Goal: Transaction & Acquisition: Purchase product/service

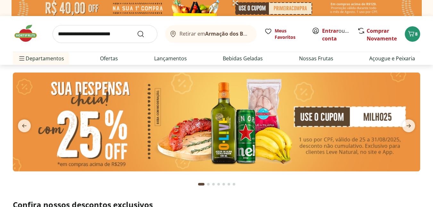
click at [92, 36] on input "search" at bounding box center [105, 34] width 105 height 18
type input "******"
click at [137, 30] on button "Submit Search" at bounding box center [144, 34] width 15 height 8
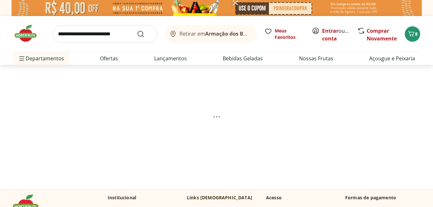
select select "**********"
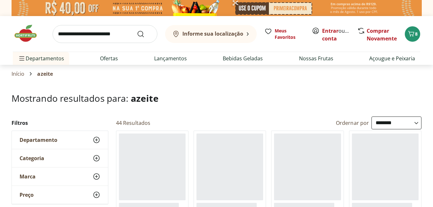
click at [25, 38] on img at bounding box center [29, 33] width 32 height 19
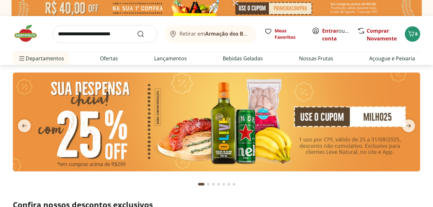
click at [72, 35] on input "search" at bounding box center [105, 34] width 105 height 18
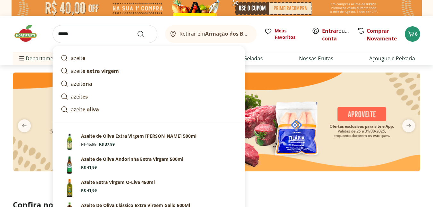
type input "******"
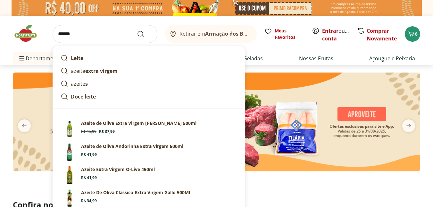
click button "Submit Search" at bounding box center [144, 34] width 15 height 8
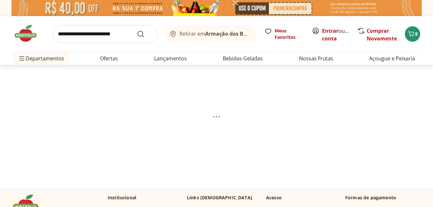
select select "**********"
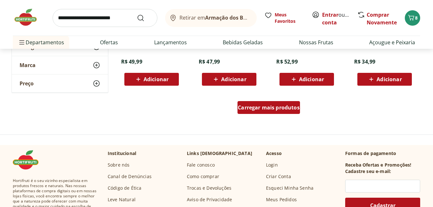
scroll to position [449, 0]
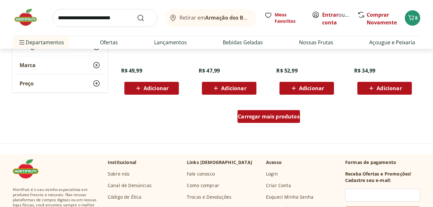
click at [279, 119] on span "Carregar mais produtos" at bounding box center [269, 116] width 62 height 5
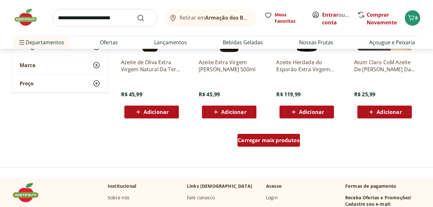
scroll to position [866, 0]
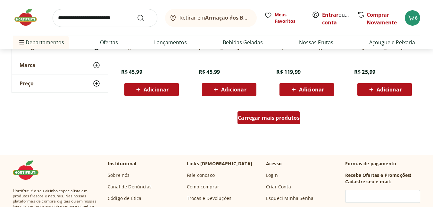
click at [279, 119] on span "Carregar mais produtos" at bounding box center [269, 117] width 62 height 5
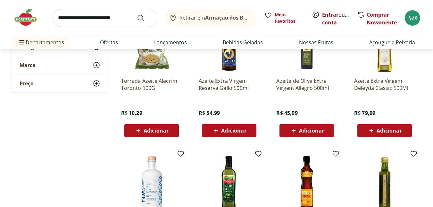
scroll to position [963, 0]
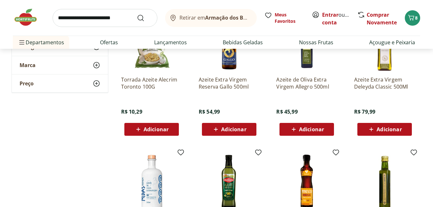
click at [376, 132] on span "Adicionar" at bounding box center [385, 129] width 34 height 8
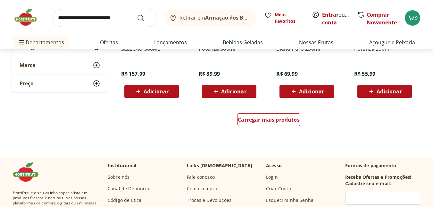
scroll to position [1283, 0]
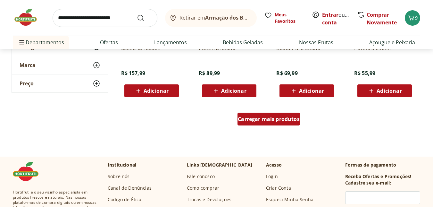
click at [282, 121] on span "Carregar mais produtos" at bounding box center [269, 118] width 62 height 5
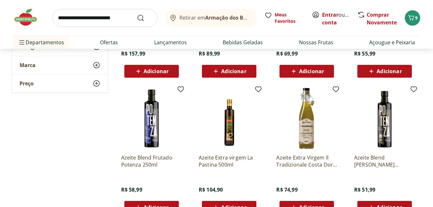
scroll to position [1316, 0]
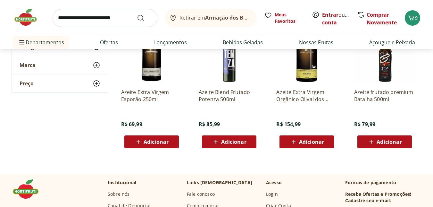
scroll to position [1508, 0]
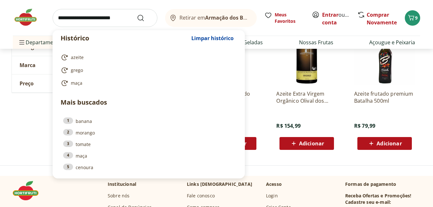
click at [96, 24] on input "search" at bounding box center [105, 18] width 105 height 18
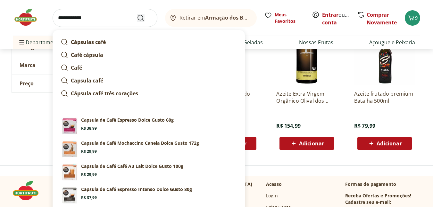
type input "**********"
click at [143, 21] on icon "Submit Search" at bounding box center [141, 18] width 8 height 8
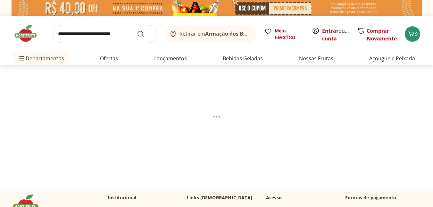
select select "**********"
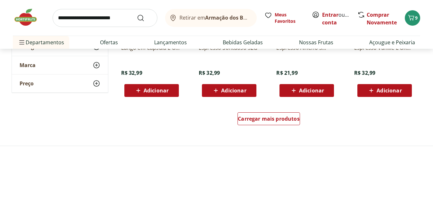
scroll to position [449, 0]
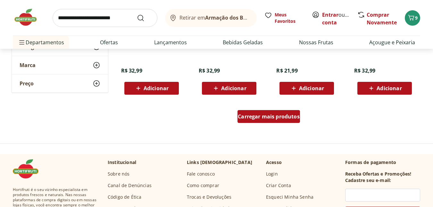
click at [264, 115] on span "Carregar mais produtos" at bounding box center [269, 116] width 62 height 5
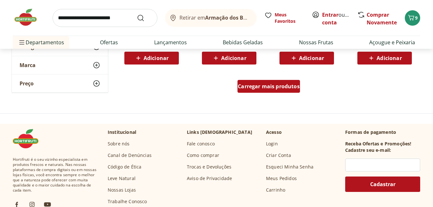
scroll to position [898, 0]
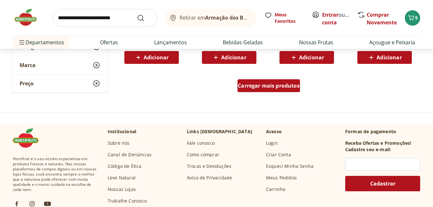
click at [273, 88] on span "Carregar mais produtos" at bounding box center [269, 85] width 62 height 5
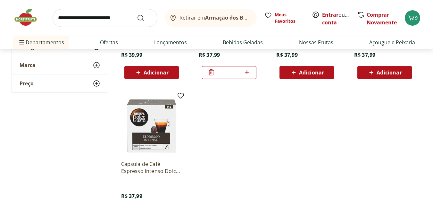
scroll to position [1059, 0]
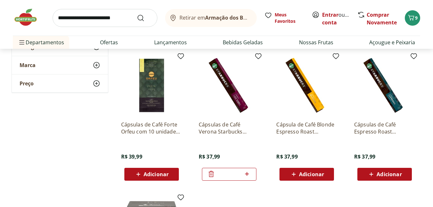
click at [248, 175] on icon at bounding box center [247, 174] width 8 height 8
type input "*"
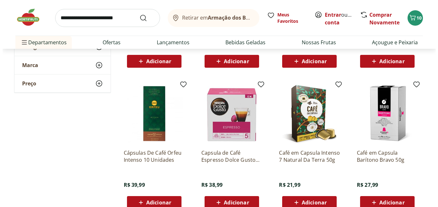
scroll to position [513, 0]
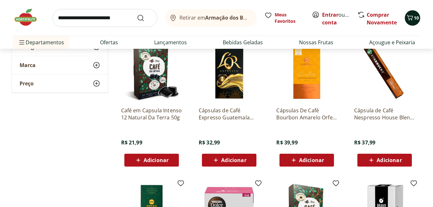
click at [415, 21] on span "10" at bounding box center [416, 18] width 5 height 6
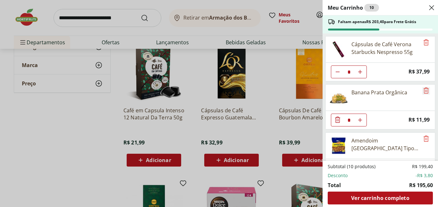
click at [423, 92] on icon "Remove" at bounding box center [427, 91] width 8 height 8
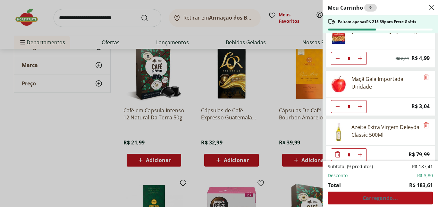
scroll to position [116, 0]
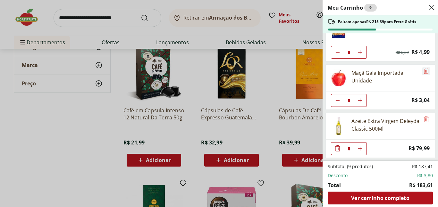
click at [425, 73] on icon "Remove" at bounding box center [427, 71] width 8 height 8
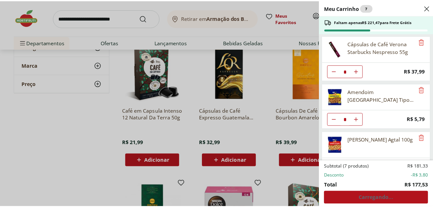
scroll to position [0, 0]
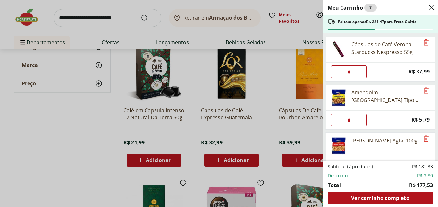
click at [29, 21] on div "Meu Carrinho 7 Faltam apenas R$ 221,47 para Frete Grátis Cápsulas de Café Veron…" at bounding box center [219, 103] width 438 height 207
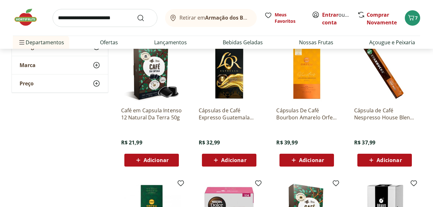
click at [27, 17] on img at bounding box center [29, 17] width 32 height 19
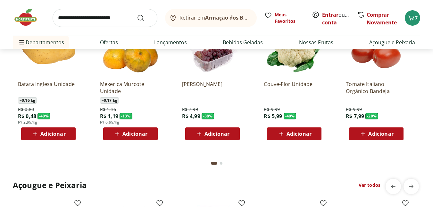
scroll to position [545, 0]
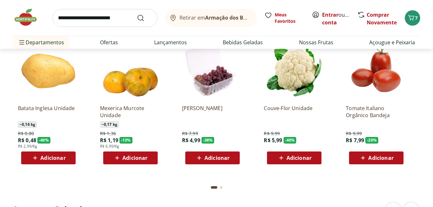
click at [35, 158] on icon at bounding box center [35, 158] width 4 height 4
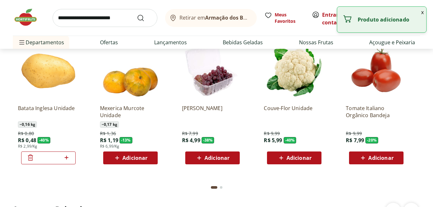
click at [66, 159] on icon at bounding box center [67, 158] width 8 height 8
click at [67, 159] on icon at bounding box center [67, 158] width 8 height 8
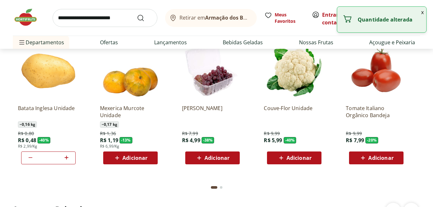
click at [67, 159] on icon at bounding box center [67, 158] width 8 height 8
type input "*"
click at [281, 159] on icon at bounding box center [282, 158] width 8 height 8
click at [313, 157] on icon at bounding box center [313, 158] width 4 height 4
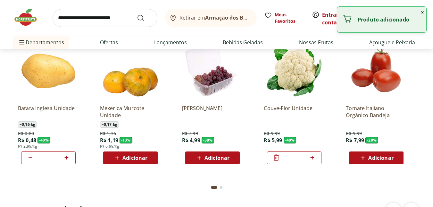
type input "*"
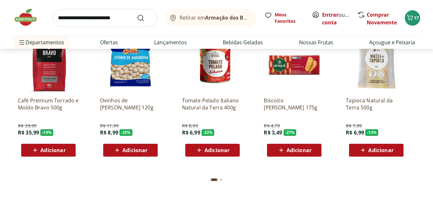
scroll to position [931, 0]
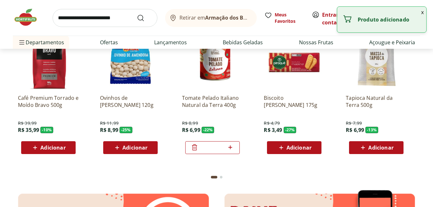
click at [229, 152] on div at bounding box center [231, 147] width 8 height 15
type input "*"
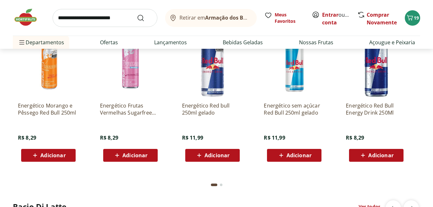
scroll to position [1444, 0]
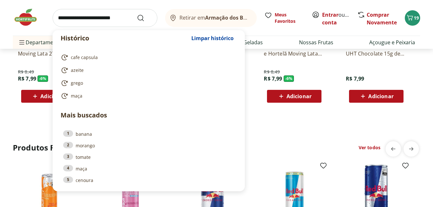
click at [77, 21] on input "search" at bounding box center [105, 18] width 105 height 18
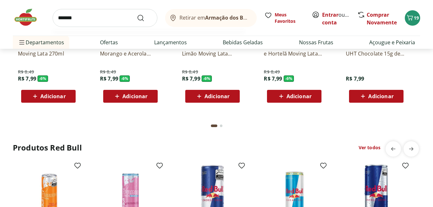
type input "*******"
click at [137, 14] on button "Submit Search" at bounding box center [144, 18] width 15 height 8
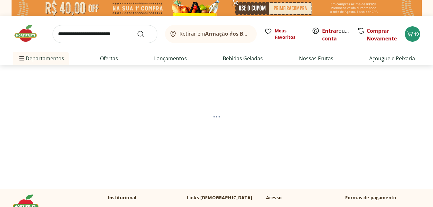
select select "**********"
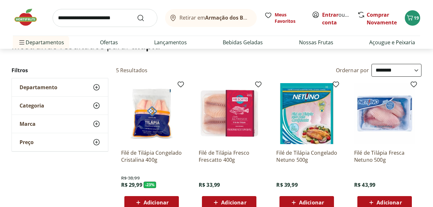
scroll to position [64, 0]
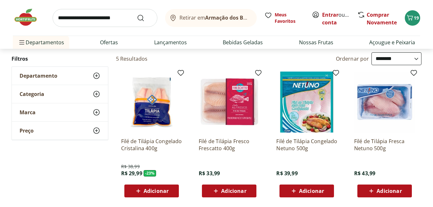
click at [227, 192] on span "Adicionar" at bounding box center [233, 190] width 25 height 5
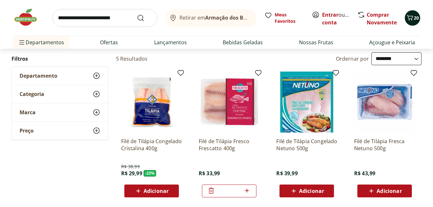
click at [415, 21] on div "20" at bounding box center [412, 18] width 5 height 10
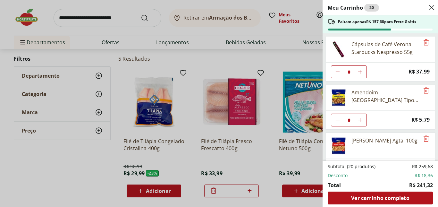
click at [248, 191] on div "Meu Carrinho 20 Faltam apenas R$ 157,68 para Frete Grátis Cápsulas de Café Vero…" at bounding box center [219, 103] width 438 height 207
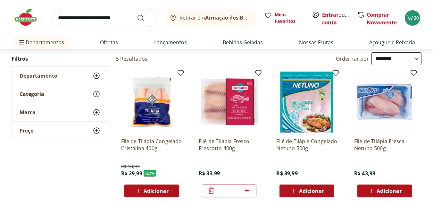
click at [249, 192] on icon at bounding box center [247, 191] width 8 height 8
type input "*"
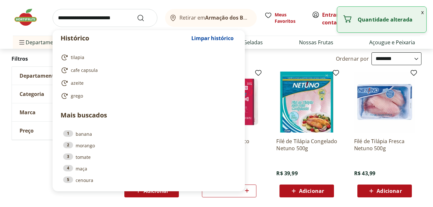
click at [77, 19] on input "search" at bounding box center [105, 18] width 105 height 18
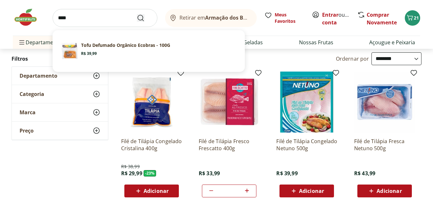
type input "****"
click at [140, 20] on use "Submit Search" at bounding box center [141, 18] width 8 height 8
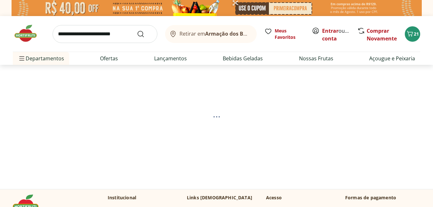
select select "**********"
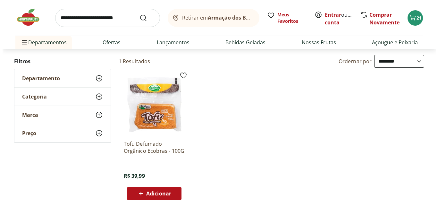
scroll to position [64, 0]
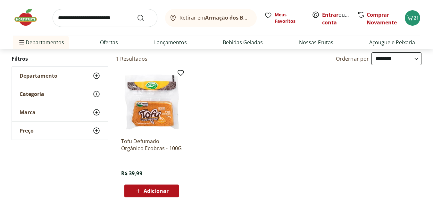
click at [157, 190] on span "Adicionar" at bounding box center [156, 190] width 25 height 5
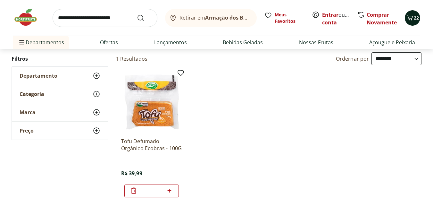
click at [414, 19] on span "22" at bounding box center [416, 18] width 5 height 6
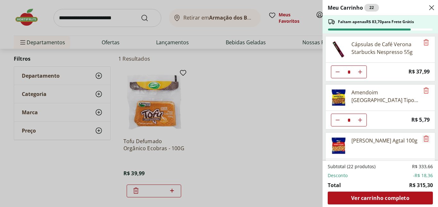
click at [423, 140] on icon "Remove" at bounding box center [427, 139] width 8 height 8
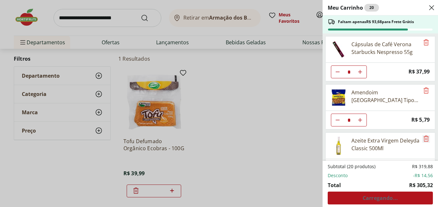
drag, startPoint x: 423, startPoint y: 140, endPoint x: 249, endPoint y: 104, distance: 177.2
click at [249, 104] on div "Meu Carrinho 20 Faltam apenas R$ 93,68 para Frete Grátis Cápsulas de Café Veron…" at bounding box center [219, 103] width 438 height 207
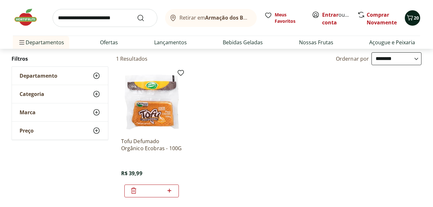
click at [410, 25] on button "20" at bounding box center [412, 17] width 15 height 15
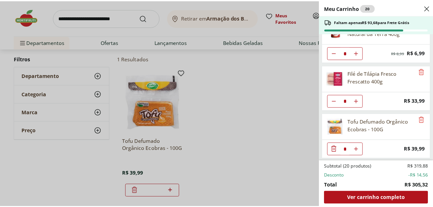
scroll to position [260, 0]
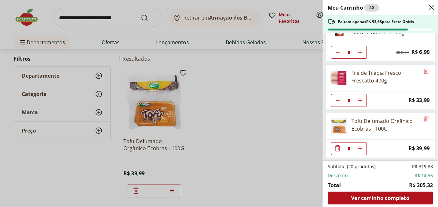
click at [27, 18] on div "Meu Carrinho 20 Faltam apenas R$ 93,68 para Frete Grátis Cápsulas de Café Veron…" at bounding box center [219, 103] width 438 height 207
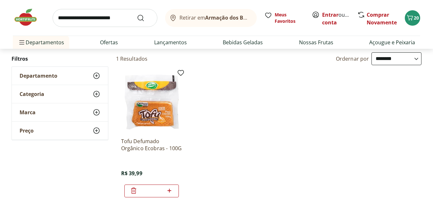
click at [27, 21] on img at bounding box center [29, 17] width 32 height 19
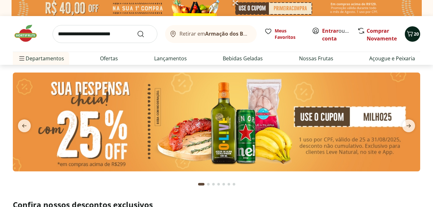
click at [410, 39] on button "20" at bounding box center [412, 33] width 15 height 15
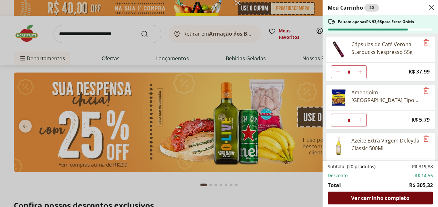
click at [376, 199] on span "Ver carrinho completo" at bounding box center [380, 197] width 58 height 5
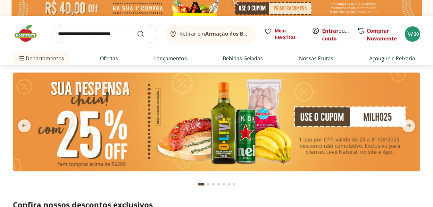
click at [329, 29] on link "Entrar" at bounding box center [330, 30] width 16 height 7
click at [415, 36] on span "20" at bounding box center [416, 34] width 5 height 6
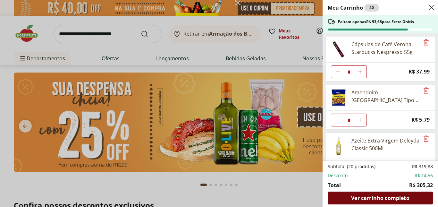
click at [366, 201] on span "Ver carrinho completo" at bounding box center [380, 197] width 58 height 5
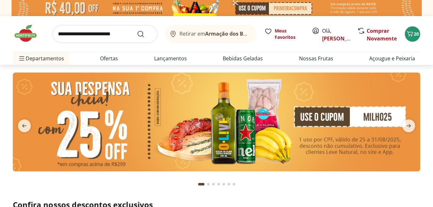
click at [170, 109] on img at bounding box center [217, 122] width 408 height 99
click at [170, 110] on img at bounding box center [217, 122] width 408 height 99
click at [146, 116] on img at bounding box center [217, 122] width 408 height 99
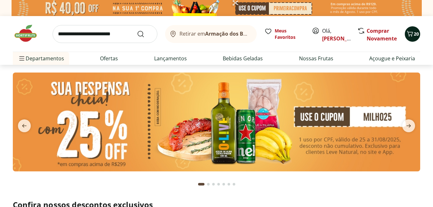
click at [420, 34] on button "20" at bounding box center [412, 33] width 15 height 15
click at [411, 33] on icon "Carrinho" at bounding box center [411, 34] width 8 height 8
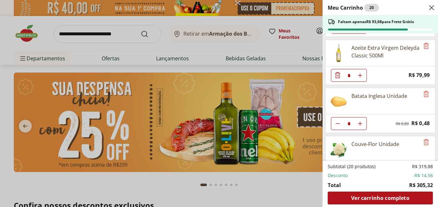
scroll to position [96, 0]
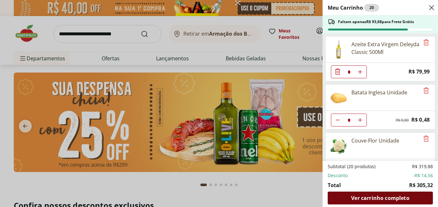
click at [373, 194] on div "Ver carrinho completo" at bounding box center [380, 198] width 105 height 13
